Goal: Check status: Check status

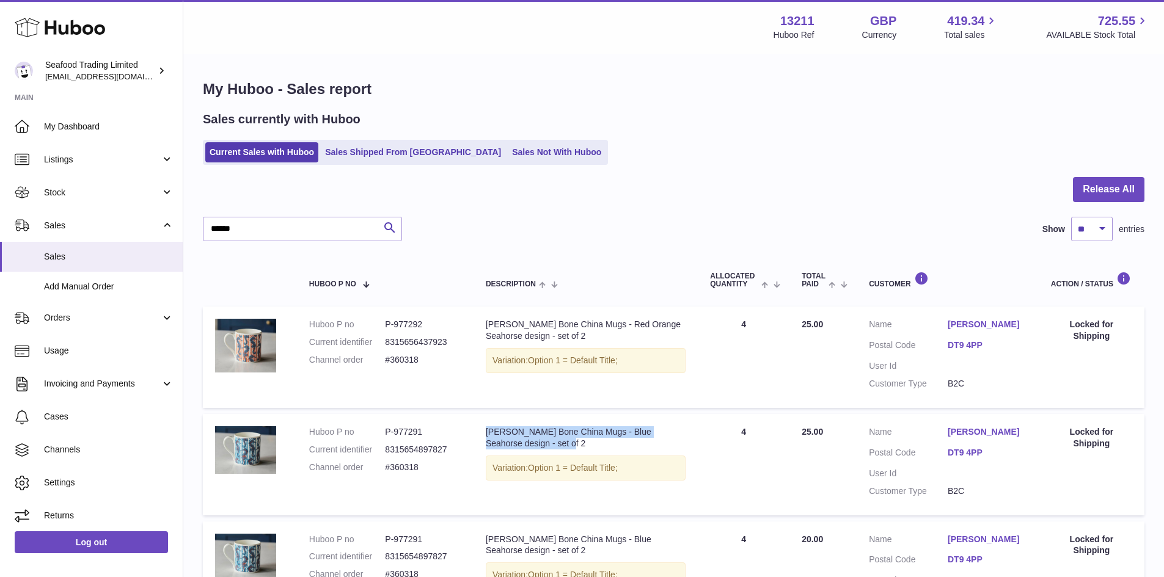
drag, startPoint x: 504, startPoint y: 152, endPoint x: 877, endPoint y: 207, distance: 377.9
click at [508, 152] on link "Sales Not With Huboo" at bounding box center [557, 152] width 98 height 20
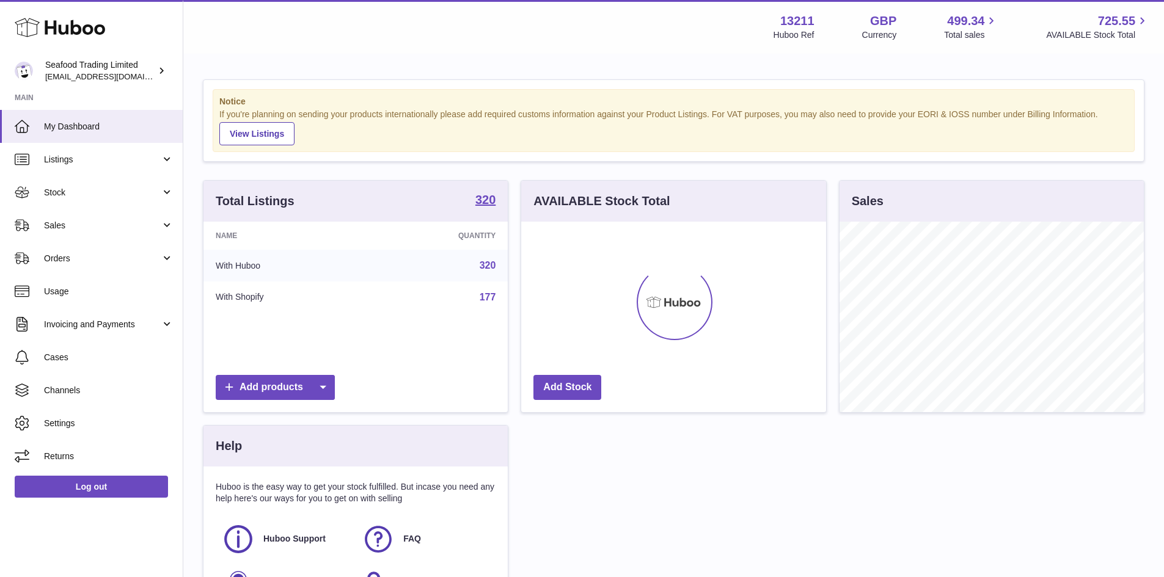
scroll to position [191, 305]
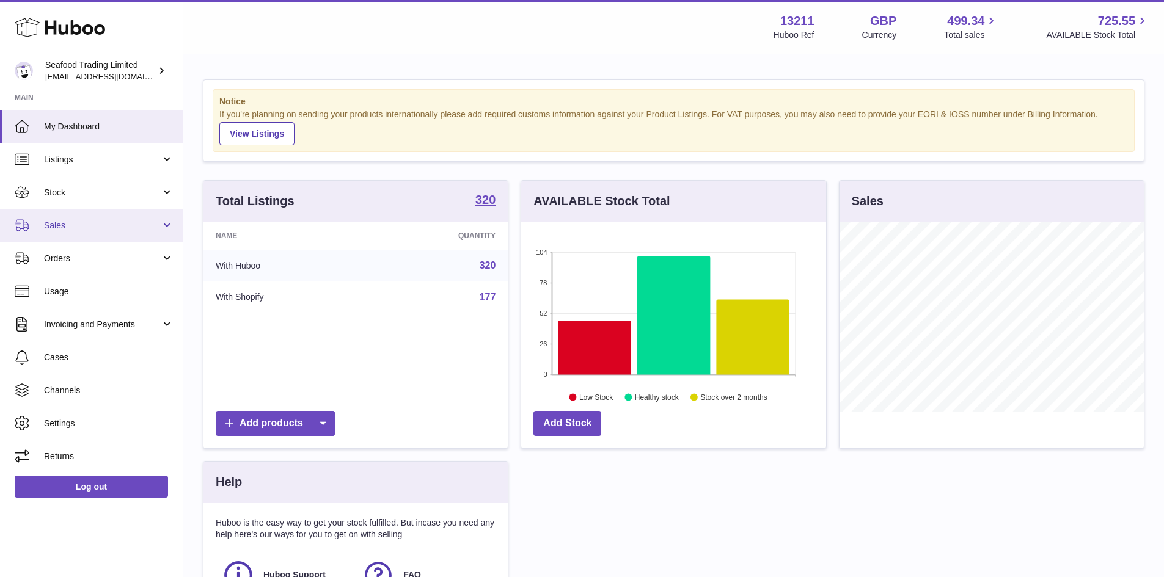
click at [76, 220] on span "Sales" at bounding box center [102, 226] width 117 height 12
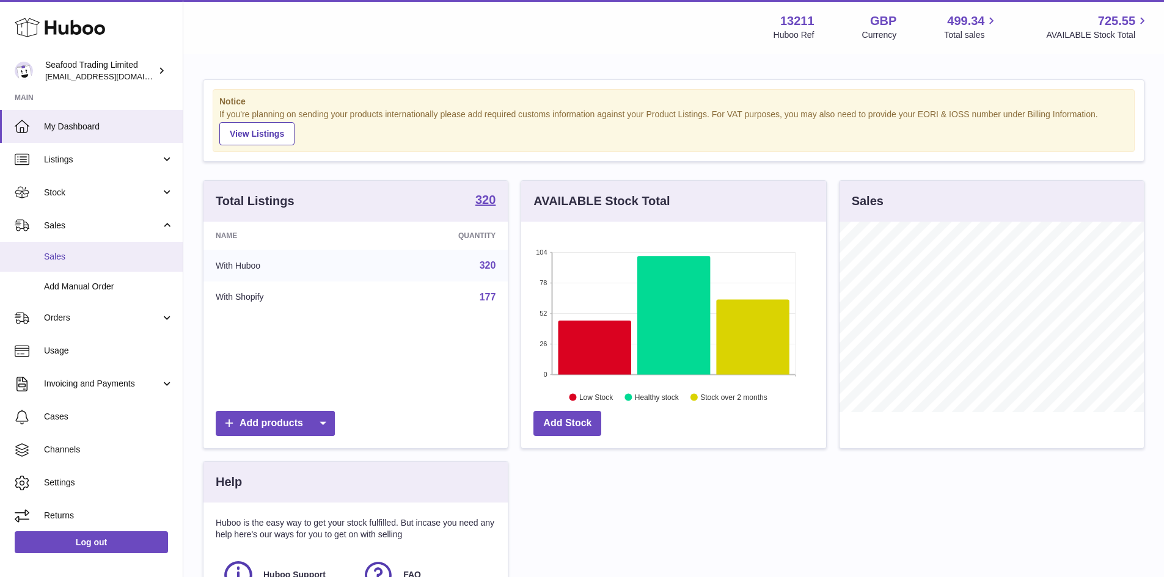
click at [68, 251] on span "Sales" at bounding box center [109, 257] width 130 height 12
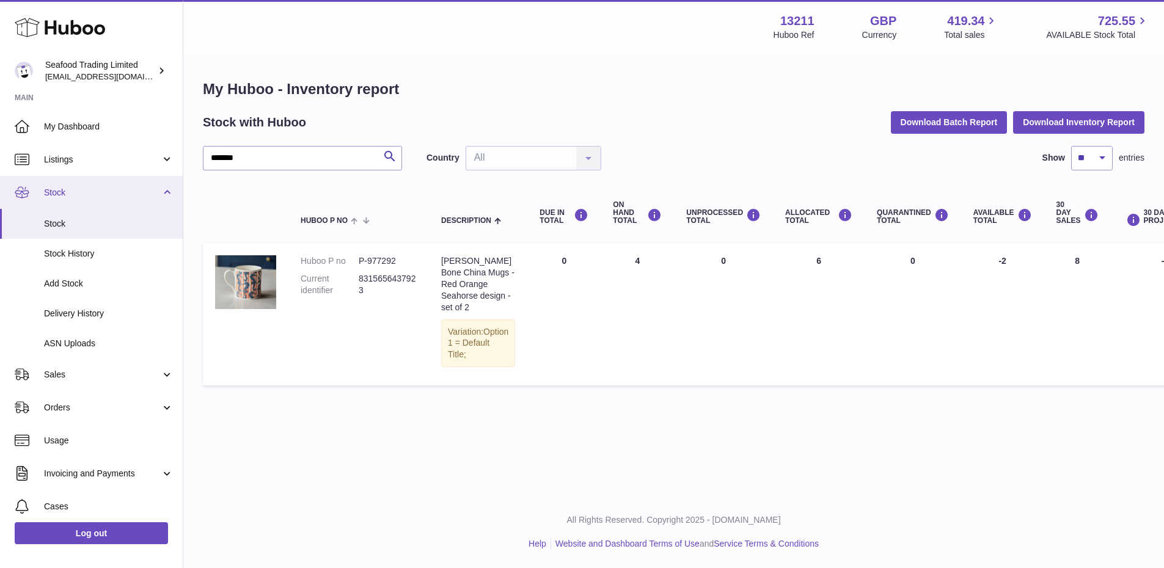
click at [84, 194] on span "Stock" at bounding box center [102, 193] width 117 height 12
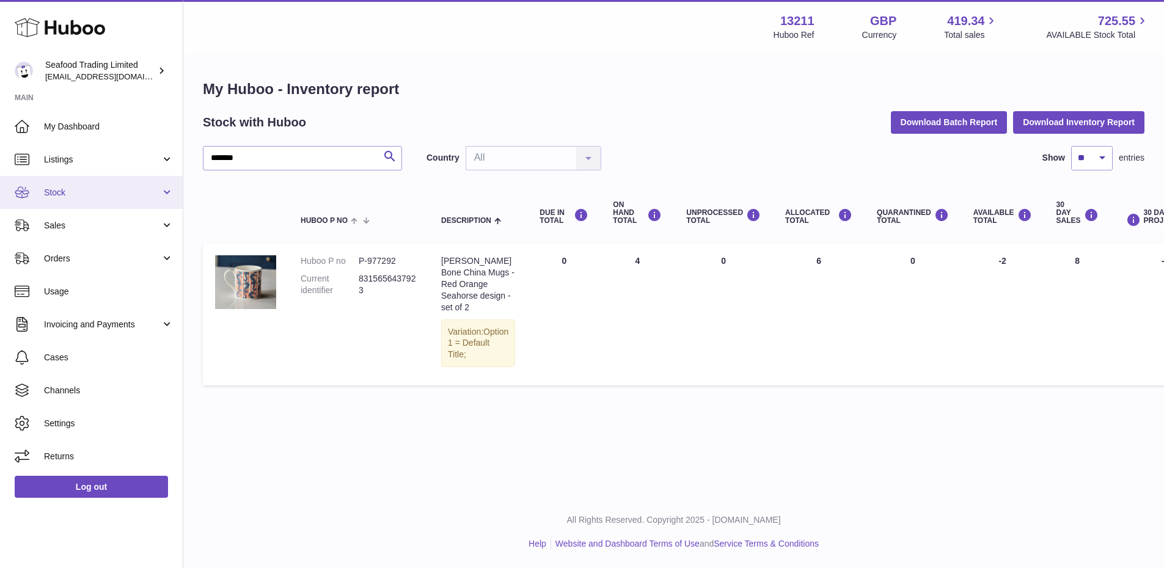
click at [84, 194] on span "Stock" at bounding box center [102, 193] width 117 height 12
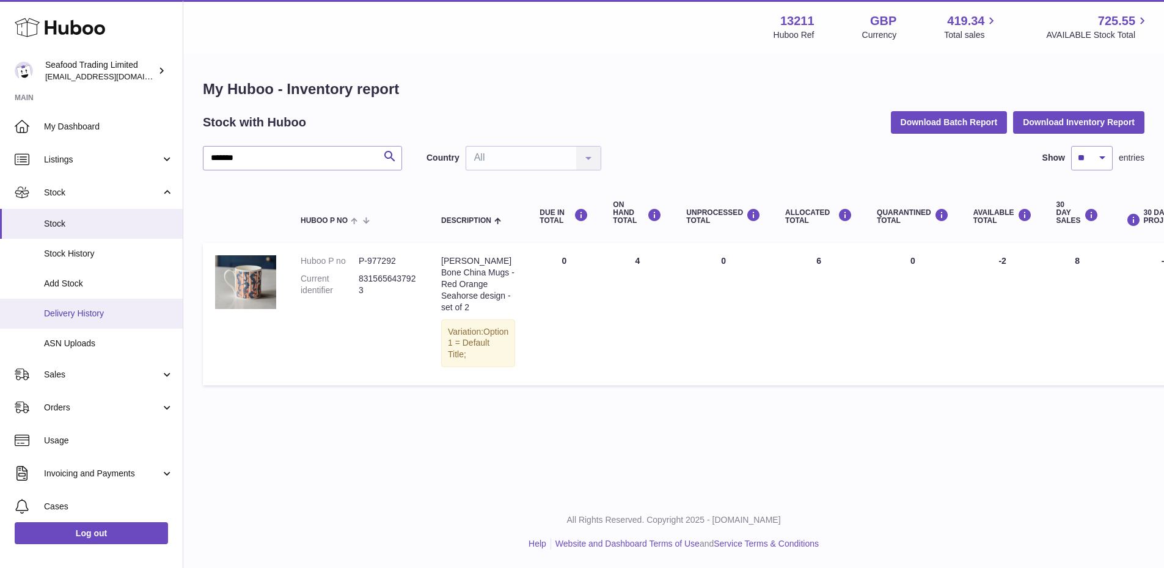
click at [84, 310] on span "Delivery History" at bounding box center [109, 314] width 130 height 12
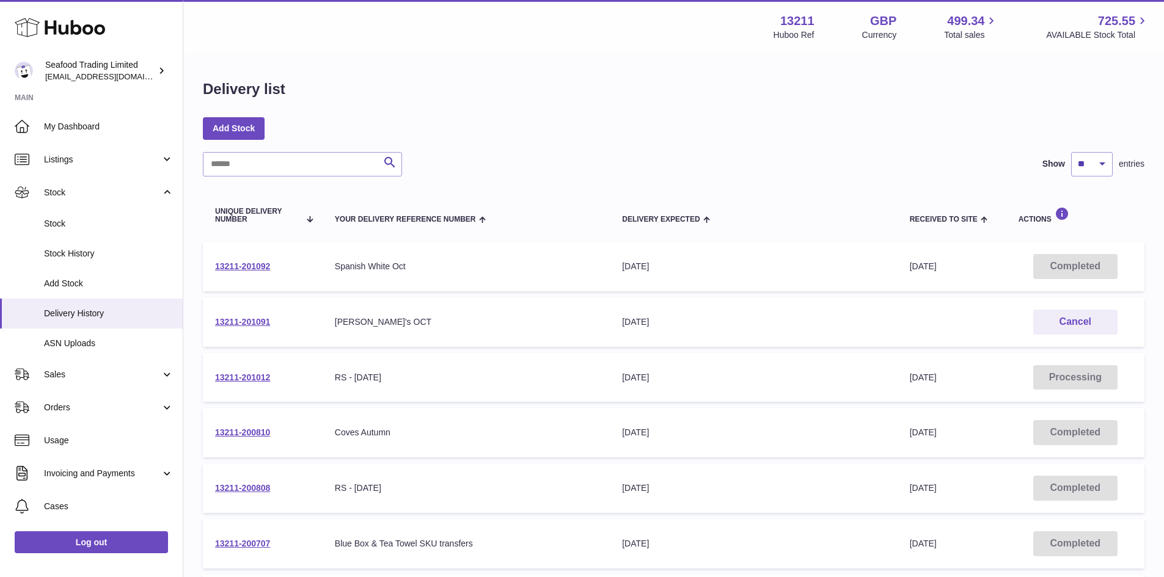
click at [255, 426] on td "13211-200810" at bounding box center [263, 432] width 120 height 49
click at [255, 435] on link "13211-200810" at bounding box center [242, 433] width 55 height 10
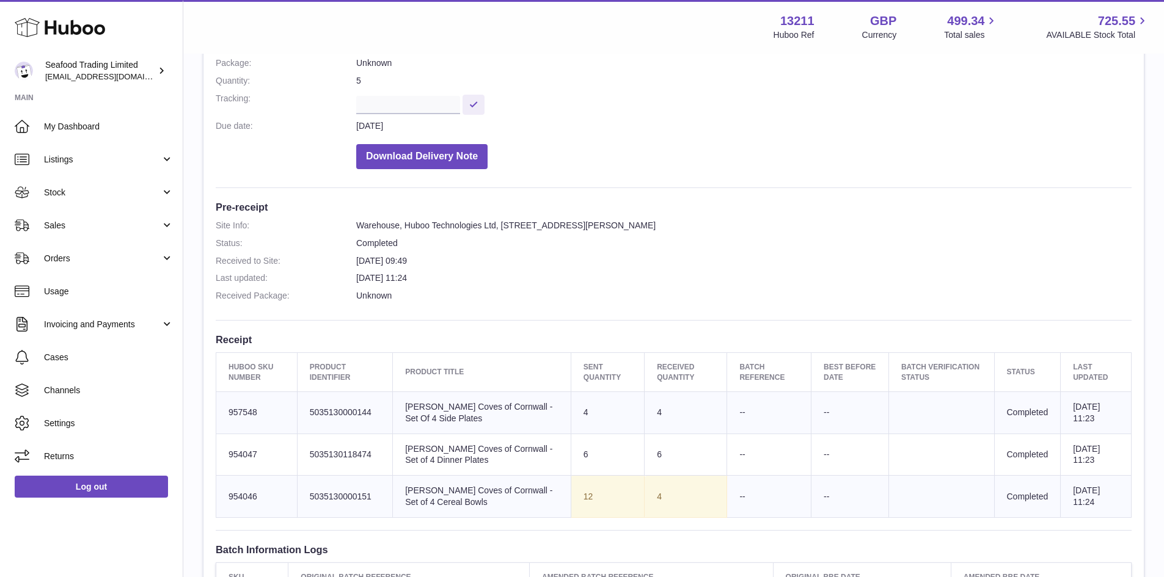
scroll to position [61, 0]
